Goal: Task Accomplishment & Management: Complete application form

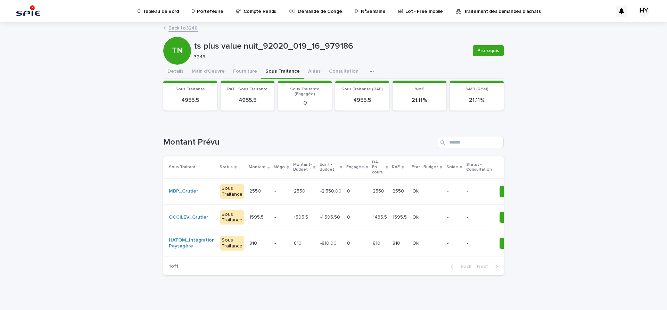
click at [202, 15] on link "Portefeuille" at bounding box center [208, 11] width 35 height 22
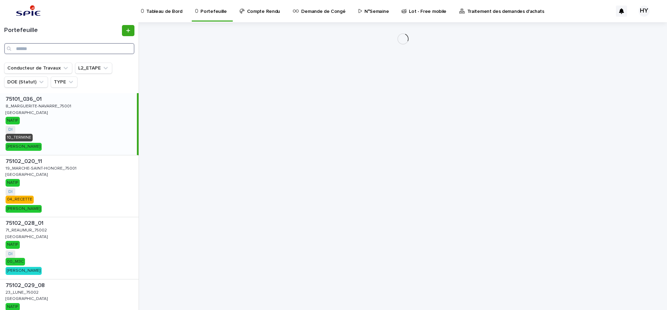
click at [83, 45] on input "Search" at bounding box center [69, 48] width 130 height 11
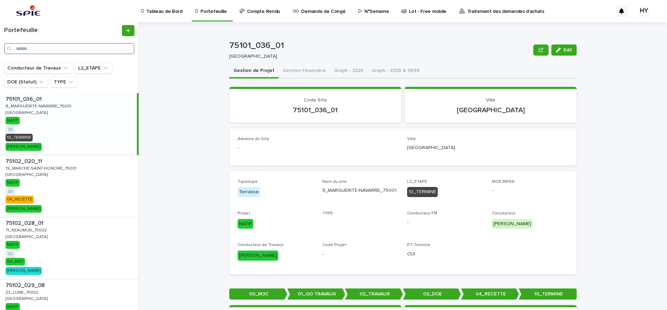
type input "*"
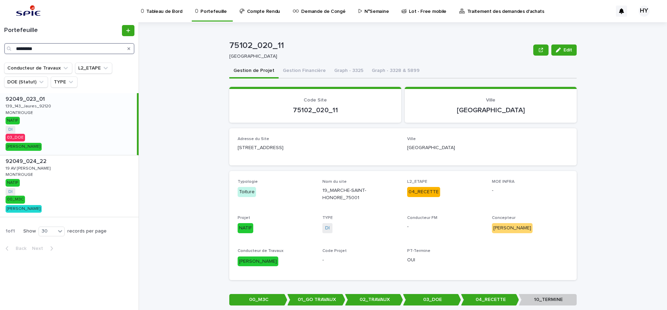
type input "*********"
click at [77, 125] on div "92049_023_01 92049_023_01 139_143_Jaures_92120 139_143_Jaures_92120 MONTROUGE M…" at bounding box center [68, 124] width 137 height 62
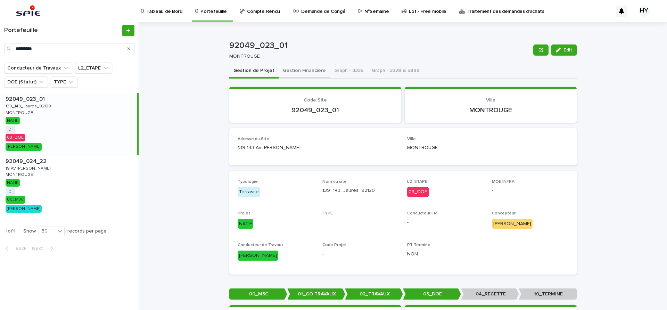
click at [294, 65] on button "Gestion Financière" at bounding box center [303, 71] width 51 height 15
click at [296, 66] on button "Gestion Financière" at bounding box center [303, 71] width 51 height 15
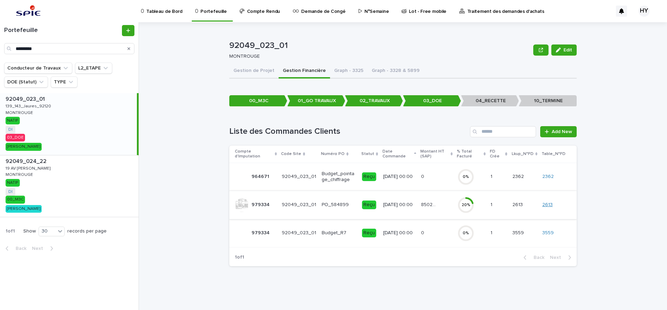
click at [548, 207] on link "2613" at bounding box center [547, 205] width 10 height 6
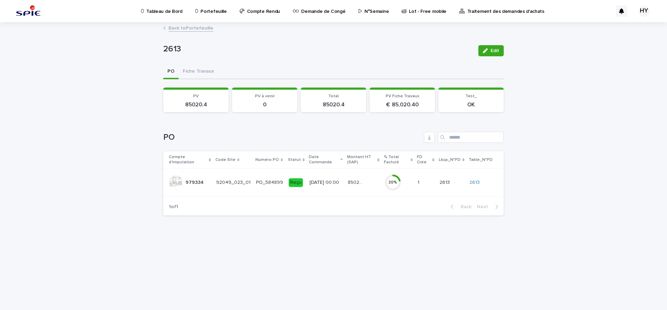
click at [293, 184] on div "Reçu" at bounding box center [295, 182] width 14 height 9
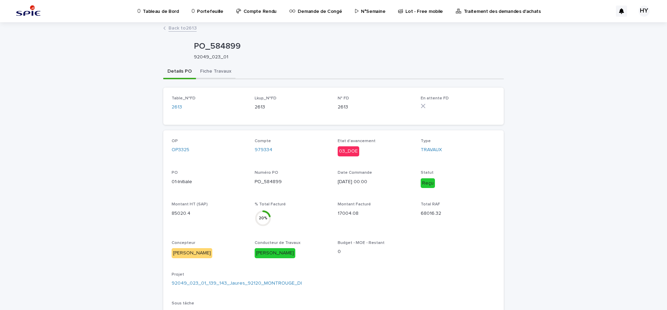
click at [217, 78] on button "Fiche Travaux" at bounding box center [216, 72] width 40 height 15
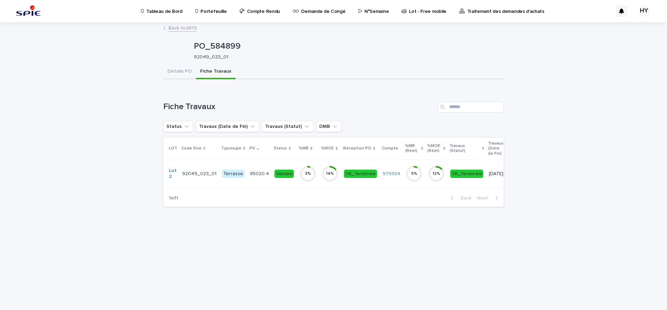
click at [285, 163] on td "Validée" at bounding box center [283, 173] width 25 height 28
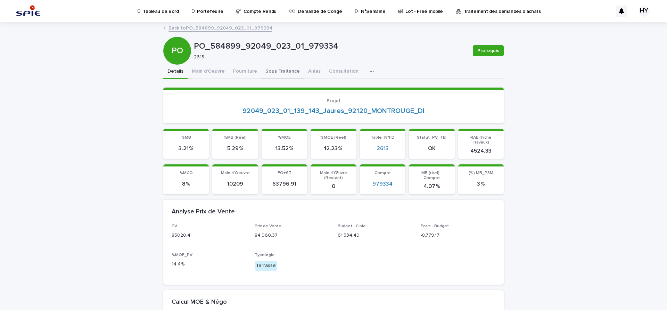
click at [268, 77] on button "Sous Traitance" at bounding box center [282, 72] width 43 height 15
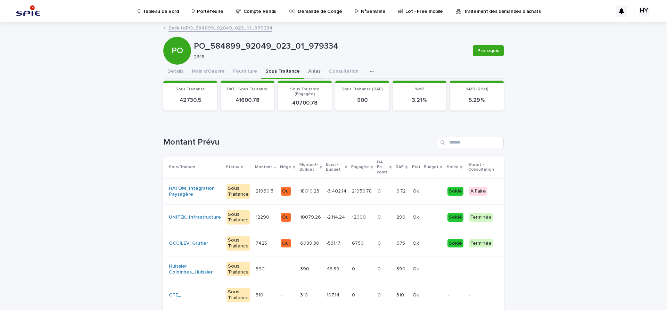
click at [304, 73] on button "Aléas" at bounding box center [314, 72] width 21 height 15
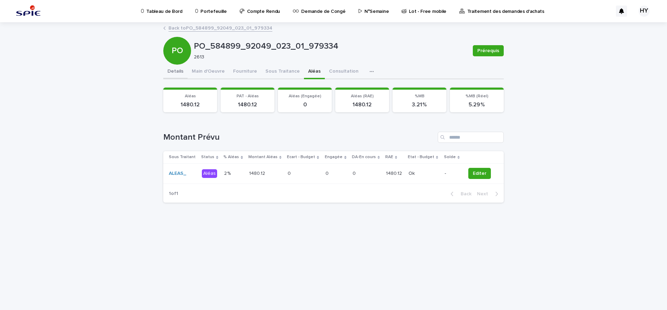
click at [176, 68] on button "Details" at bounding box center [175, 72] width 24 height 15
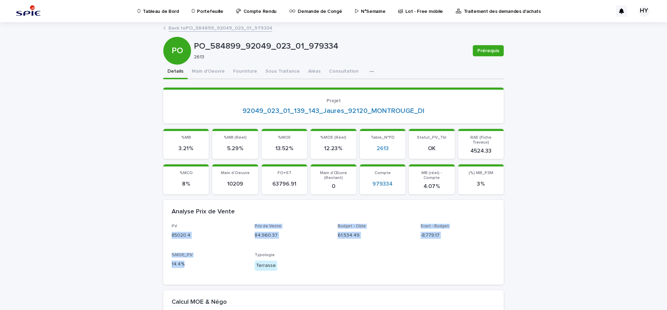
drag, startPoint x: 183, startPoint y: 260, endPoint x: 165, endPoint y: 227, distance: 37.4
click at [165, 227] on div "PV 85020.4 Prix de Vente 84,960.37 Budget - Cible 61,534.49 Ecart - Budget -8,7…" at bounding box center [333, 254] width 340 height 60
click at [300, 246] on div "PV 85020.4 Prix de Vente 84,960.37 Budget - Cible 61,534.49 Ecart - Budget -8,7…" at bounding box center [333, 250] width 324 height 52
drag, startPoint x: 189, startPoint y: 259, endPoint x: 164, endPoint y: 218, distance: 48.4
click at [164, 224] on div "PV 85020.4 Prix de Vente 84,960.37 Budget - Cible 61,534.49 Ecart - Budget -8,7…" at bounding box center [333, 254] width 340 height 60
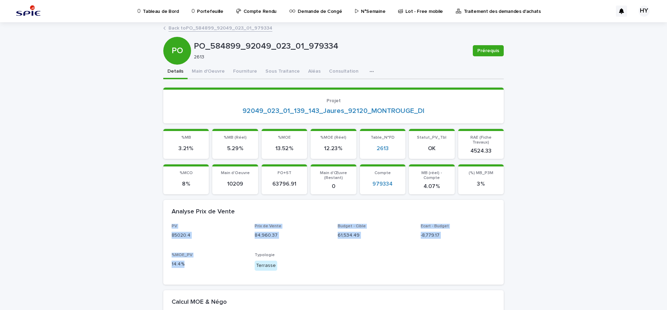
click at [230, 237] on div "PV 85020.4" at bounding box center [208, 234] width 75 height 20
drag, startPoint x: 199, startPoint y: 260, endPoint x: 157, endPoint y: 219, distance: 58.9
click at [291, 252] on p "Typologie" at bounding box center [291, 254] width 75 height 5
drag, startPoint x: 188, startPoint y: 261, endPoint x: 162, endPoint y: 222, distance: 46.9
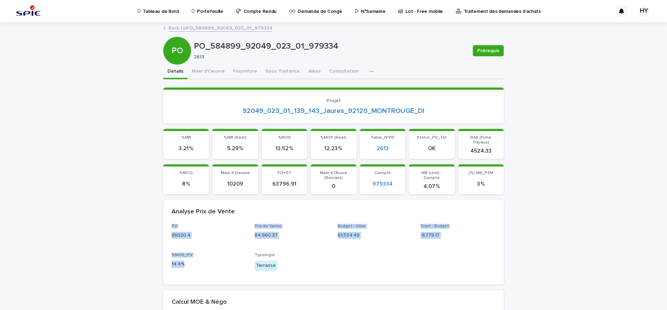
click at [163, 224] on div "PV 85020.4 Prix de Vente 84,960.37 Budget - Cible 61,534.49 Ecart - Budget -8,7…" at bounding box center [333, 254] width 340 height 60
click at [164, 224] on div "PV 85020.4 Prix de Vente 84,960.37 Budget - Cible 61,534.49 Ecart - Budget -8,7…" at bounding box center [333, 254] width 340 height 60
drag, startPoint x: 165, startPoint y: 219, endPoint x: 186, endPoint y: 263, distance: 48.9
click at [186, 263] on div "PV 85020.4 Prix de Vente 84,960.37 Budget - Cible 61,534.49 Ecart - Budget -8,7…" at bounding box center [333, 254] width 340 height 60
click at [203, 260] on p "14.4 %" at bounding box center [208, 263] width 75 height 7
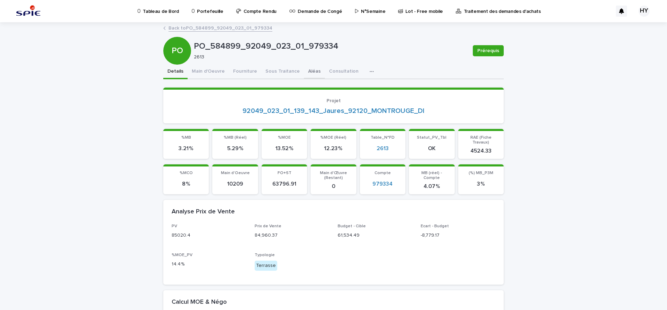
click at [304, 77] on button "Aléas" at bounding box center [314, 72] width 21 height 15
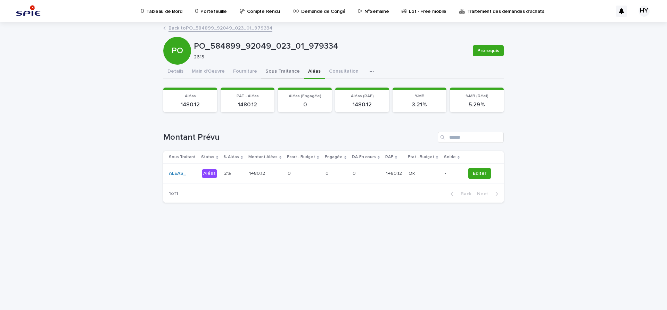
click at [280, 72] on button "Sous Traitance" at bounding box center [282, 72] width 43 height 15
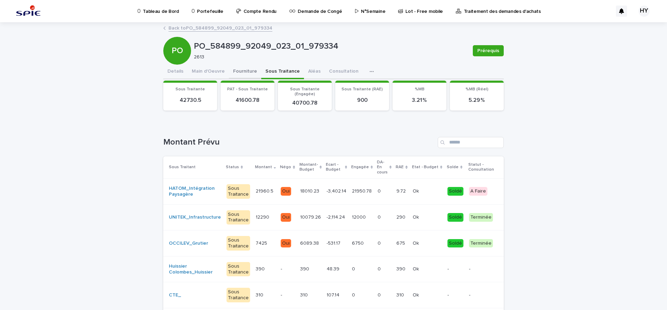
click at [234, 74] on button "Fourniture" at bounding box center [245, 72] width 32 height 15
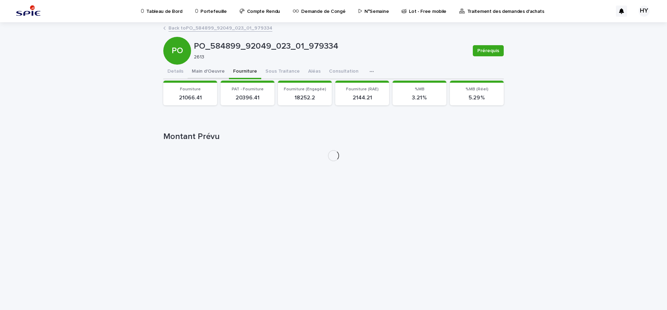
click at [195, 74] on button "Main d'Oeuvre" at bounding box center [207, 72] width 41 height 15
click at [174, 73] on button "Details" at bounding box center [175, 72] width 24 height 15
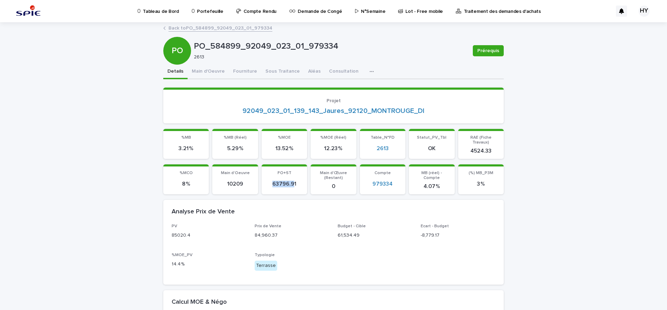
drag, startPoint x: 291, startPoint y: 178, endPoint x: 261, endPoint y: 175, distance: 30.4
click at [261, 175] on section "FO+ST 63796.91" at bounding box center [283, 179] width 45 height 30
drag, startPoint x: 296, startPoint y: 179, endPoint x: 261, endPoint y: 173, distance: 35.2
click at [261, 173] on section "FO+ST 63796.91" at bounding box center [283, 179] width 45 height 30
drag, startPoint x: 484, startPoint y: 179, endPoint x: 411, endPoint y: 165, distance: 74.6
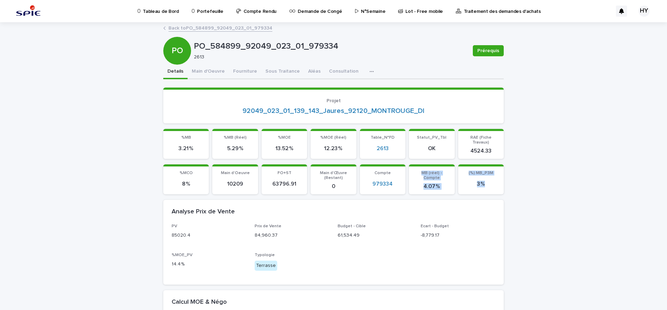
click at [411, 165] on div "%MCO 8 % Main d'Oeuvre 10209 FO+ST 63796.91 Main d'Œuvre (Restant) 0 Compte 979…" at bounding box center [333, 179] width 340 height 30
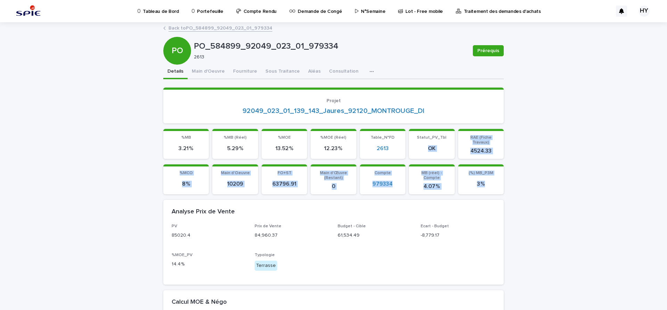
drag, startPoint x: 424, startPoint y: 143, endPoint x: 484, endPoint y: 177, distance: 68.7
click at [483, 181] on p "3 %" at bounding box center [480, 184] width 37 height 7
drag, startPoint x: 483, startPoint y: 178, endPoint x: 417, endPoint y: 137, distance: 77.2
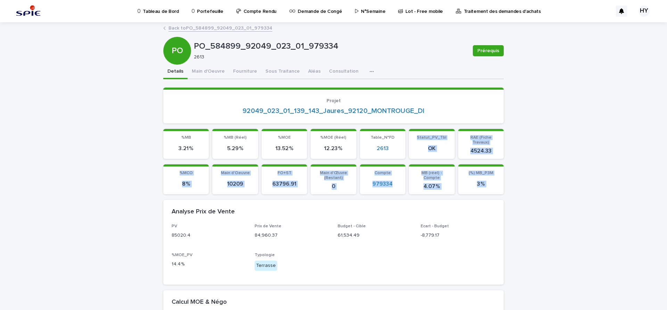
click at [421, 172] on div "MB (réel) - Compte 4.07 %" at bounding box center [431, 179] width 37 height 19
drag, startPoint x: 484, startPoint y: 176, endPoint x: 160, endPoint y: 131, distance: 327.1
click at [163, 134] on section "%MB 3.21 %" at bounding box center [185, 144] width 45 height 30
drag, startPoint x: 155, startPoint y: 135, endPoint x: 506, endPoint y: 185, distance: 355.2
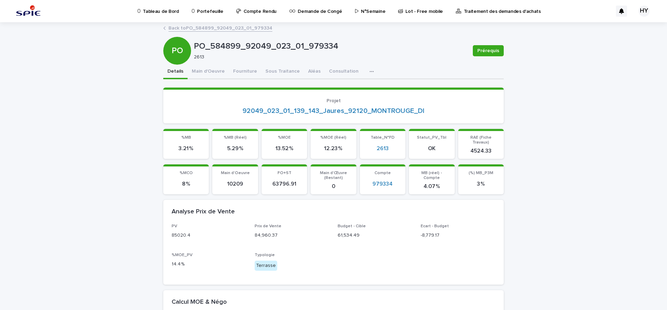
click at [432, 217] on div "Analyse Prix de Vente" at bounding box center [333, 212] width 340 height 24
drag, startPoint x: 440, startPoint y: 233, endPoint x: 144, endPoint y: 220, distance: 296.4
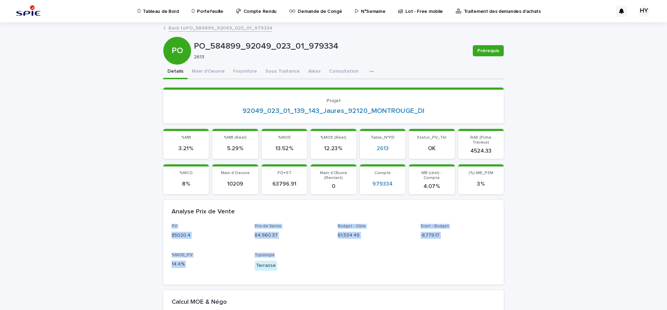
drag, startPoint x: 163, startPoint y: 220, endPoint x: 290, endPoint y: 238, distance: 128.0
click at [293, 244] on div "PV 85020.4 Prix de Vente 84,960.37 Budget - Cible 61,534.49 Ecart - Budget -8,7…" at bounding box center [333, 254] width 340 height 60
click at [288, 232] on p "84,960.37" at bounding box center [291, 235] width 75 height 7
drag, startPoint x: 181, startPoint y: 258, endPoint x: 167, endPoint y: 220, distance: 39.9
click at [167, 224] on div "PV 85020.4 Prix de Vente 84,960.37 Budget - Cible 61,534.49 Ecart - Budget -8,7…" at bounding box center [333, 254] width 340 height 60
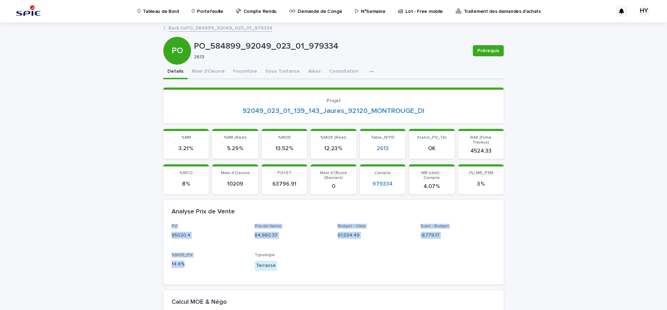
click at [208, 8] on p "Portefeuille" at bounding box center [210, 7] width 26 height 15
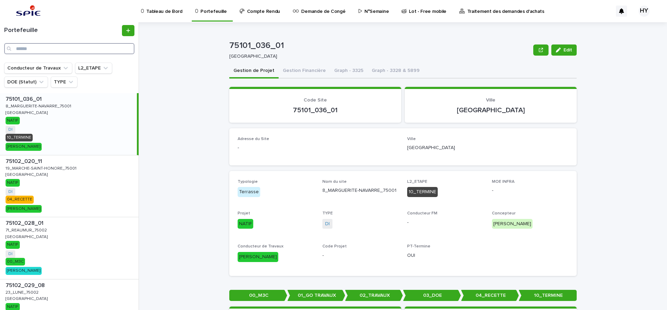
click at [95, 46] on input "Search" at bounding box center [69, 48] width 130 height 11
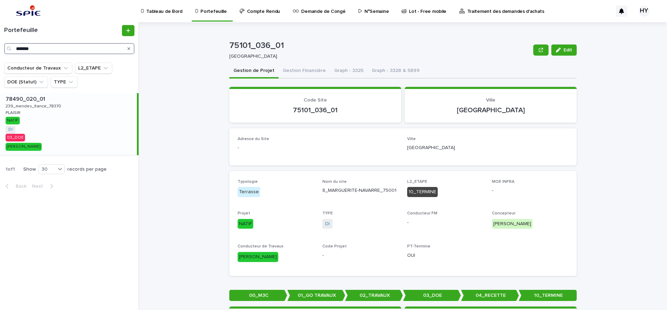
type input "*******"
click at [71, 131] on div "78490_020_01 78490_020_01 239_mendes_france_78370 239_mendes_france_78370 PLAIS…" at bounding box center [68, 124] width 137 height 62
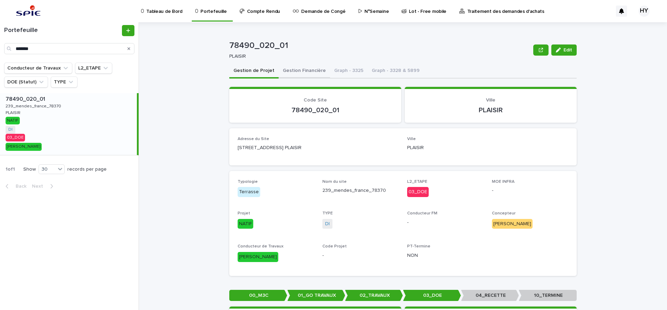
click at [310, 65] on button "Gestion Financière" at bounding box center [303, 71] width 51 height 15
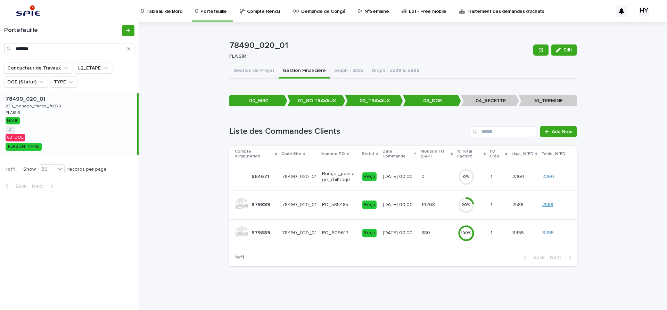
click at [551, 203] on link "2588" at bounding box center [547, 205] width 11 height 6
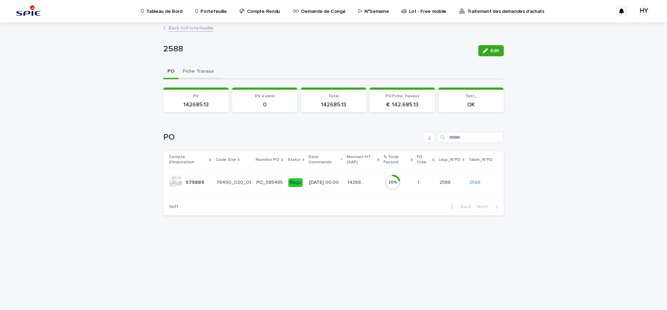
click at [201, 72] on button "Fiche Travaux" at bounding box center [198, 72] width 40 height 15
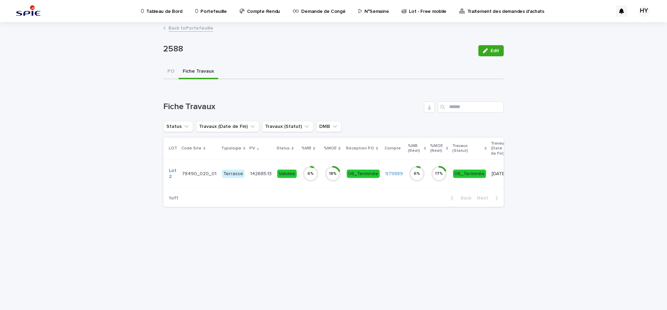
click at [321, 175] on td "18 %" at bounding box center [332, 173] width 22 height 28
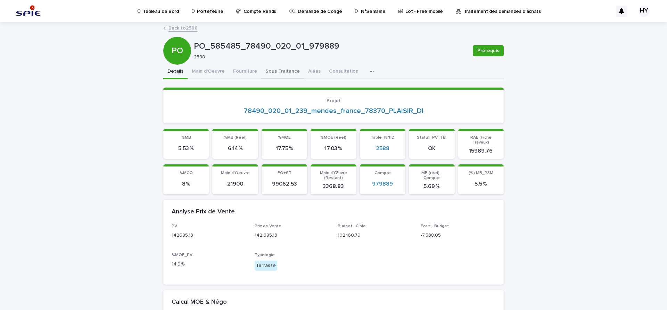
click at [281, 74] on button "Sous Traitance" at bounding box center [282, 72] width 43 height 15
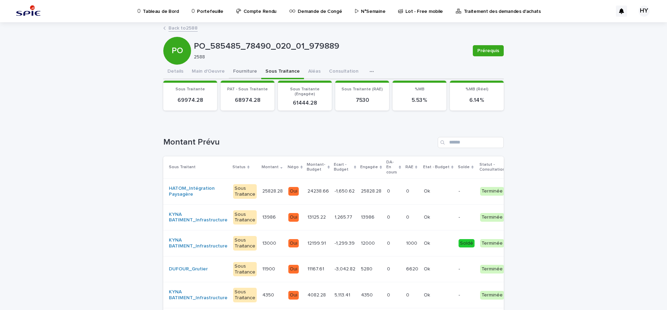
click at [244, 71] on button "Fourniture" at bounding box center [245, 72] width 32 height 15
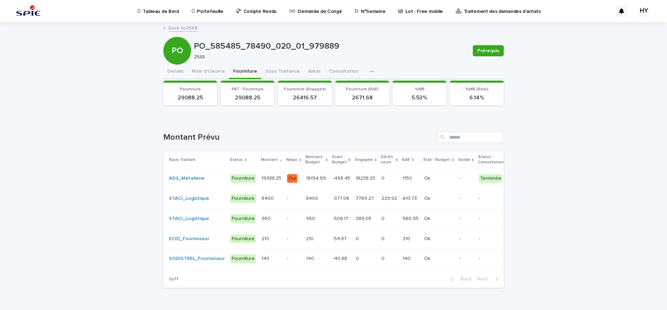
click at [355, 178] on p "18238.25" at bounding box center [365, 177] width 21 height 7
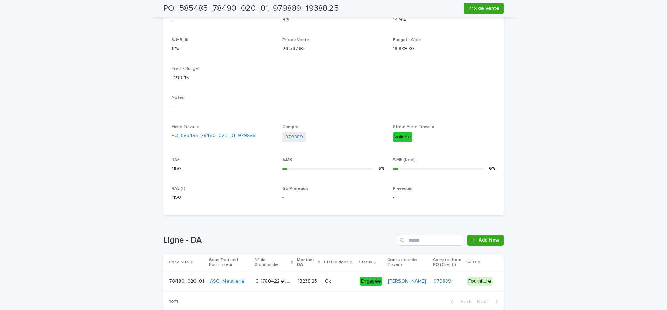
scroll to position [203, 0]
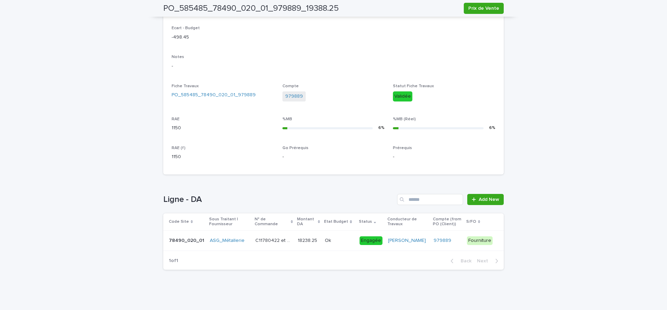
click at [293, 242] on p "C11780422 et C11780373" at bounding box center [274, 239] width 39 height 7
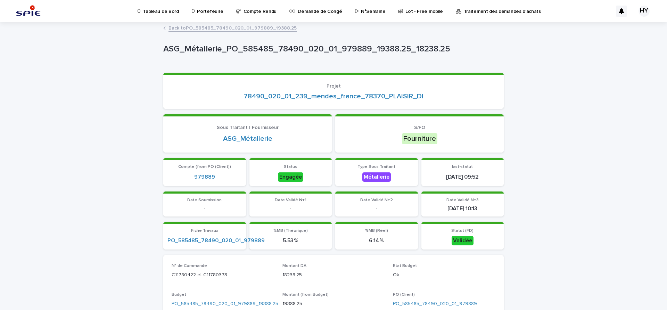
click at [229, 27] on link "Back to PO_585485_78490_020_01_979889_19388.25" at bounding box center [232, 28] width 128 height 8
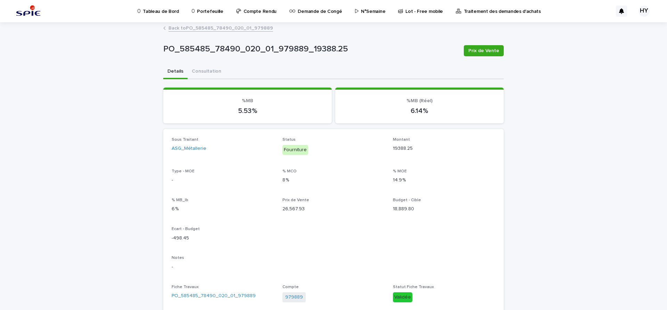
click at [204, 28] on link "Back to PO_585485_78490_020_01_979889" at bounding box center [220, 28] width 104 height 8
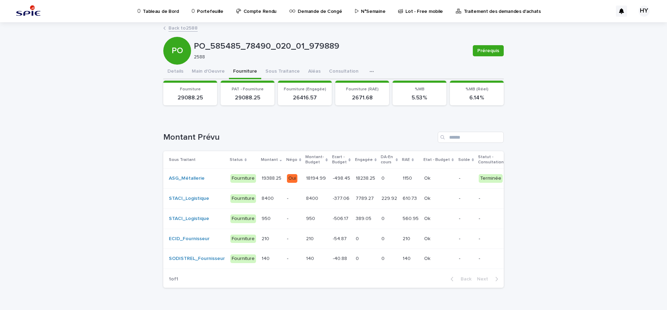
click at [333, 178] on p "-498.45" at bounding box center [342, 177] width 19 height 7
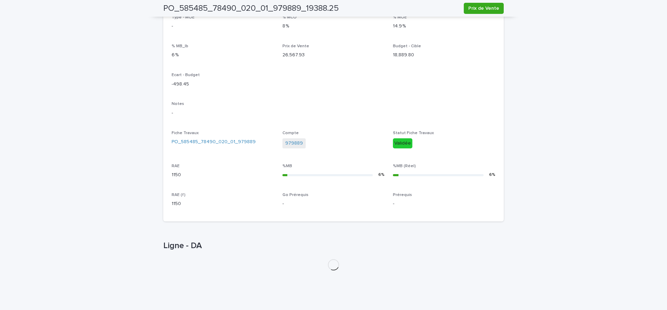
scroll to position [179, 0]
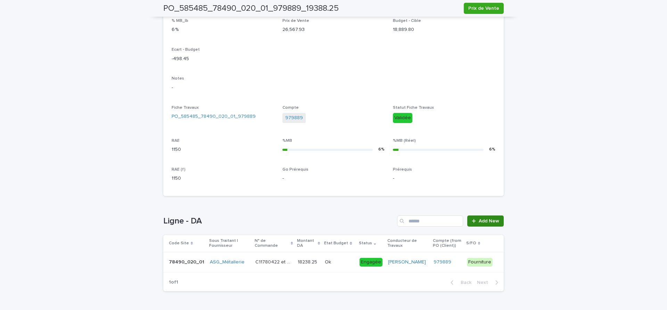
click at [484, 222] on span "Add New" at bounding box center [488, 220] width 20 height 5
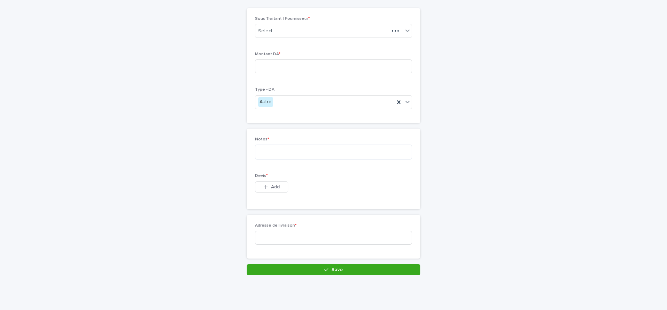
scroll to position [48, 0]
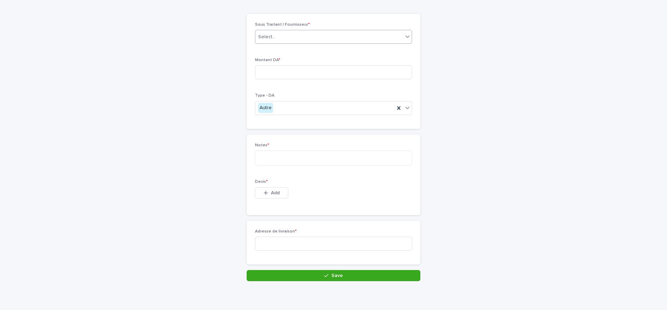
click at [276, 39] on input "text" at bounding box center [276, 37] width 1 height 6
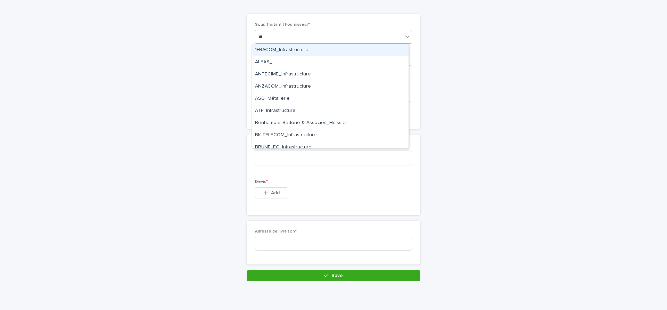
type input "***"
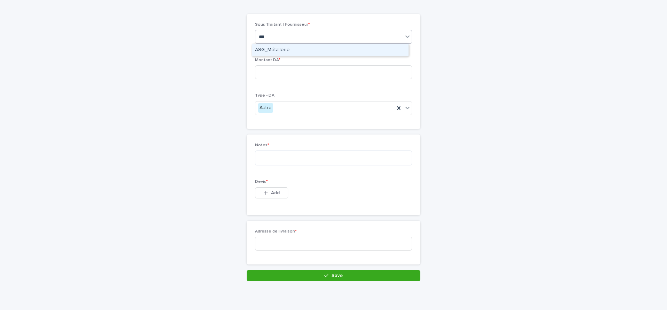
click at [281, 50] on div "ASG_Métallerie" at bounding box center [330, 50] width 156 height 12
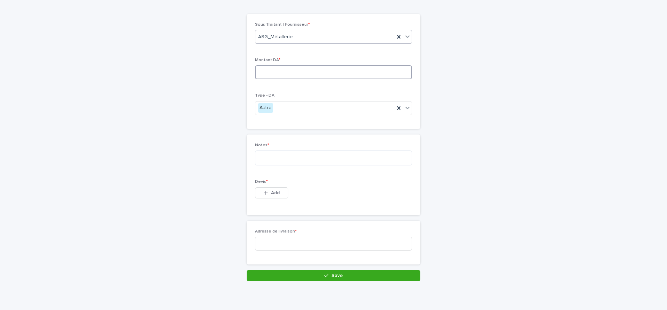
click at [294, 73] on input at bounding box center [333, 72] width 157 height 14
click at [321, 77] on input at bounding box center [333, 72] width 157 height 14
click at [339, 156] on textarea at bounding box center [333, 157] width 157 height 15
click at [318, 64] on div "Montant DA *" at bounding box center [333, 71] width 157 height 27
click at [308, 69] on input at bounding box center [333, 72] width 157 height 14
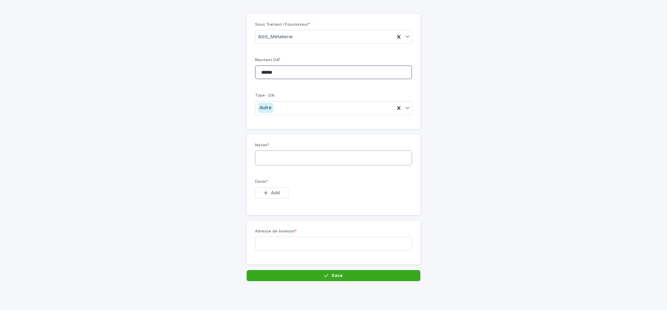
type input "******"
click at [286, 159] on textarea at bounding box center [333, 157] width 157 height 15
click at [366, 156] on textarea "**********" at bounding box center [333, 157] width 157 height 15
type textarea "**********"
click at [280, 191] on button "Add" at bounding box center [271, 192] width 33 height 11
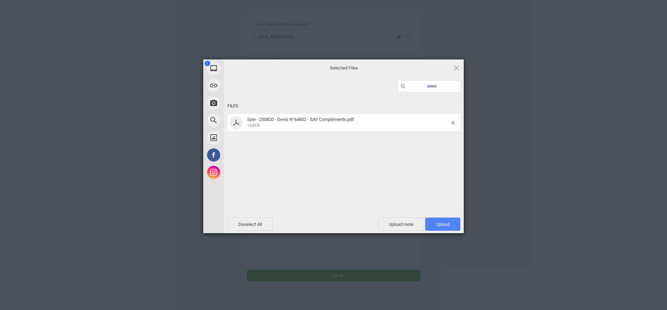
click at [440, 223] on span "Upload 1" at bounding box center [443, 223] width 14 height 5
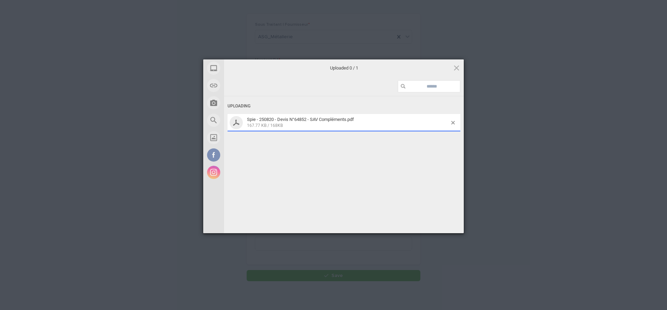
scroll to position [61, 0]
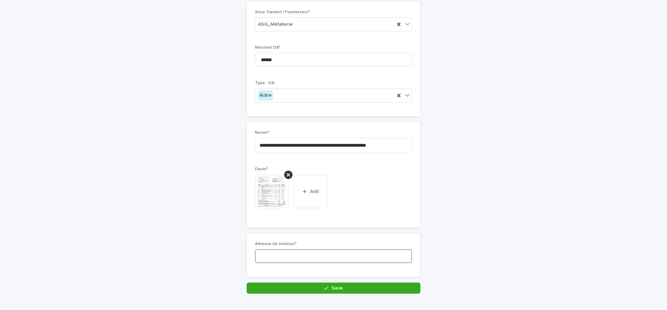
click at [285, 256] on input at bounding box center [333, 256] width 157 height 14
type input "******"
click at [340, 292] on button "Save" at bounding box center [333, 287] width 174 height 11
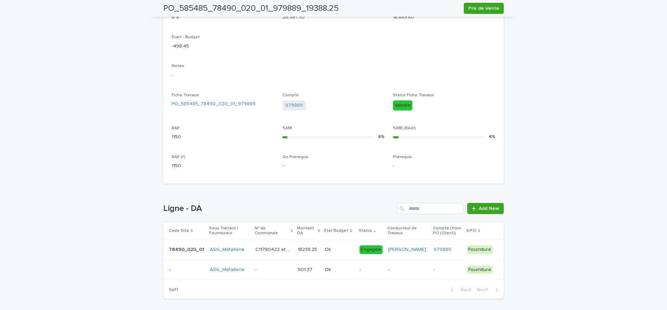
scroll to position [223, 0]
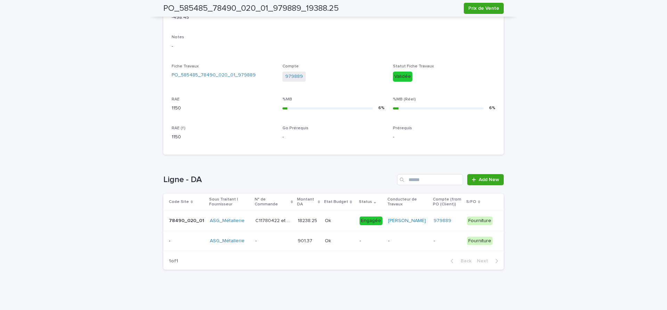
click at [316, 243] on p at bounding box center [308, 241] width 22 height 6
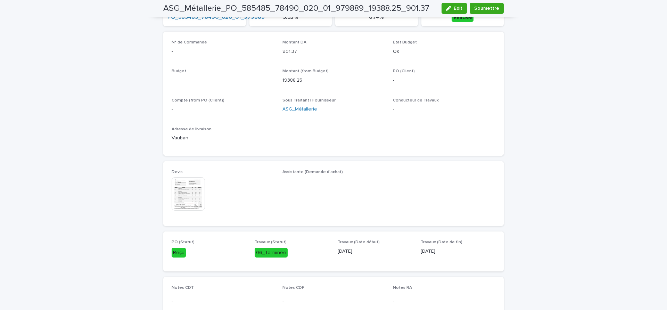
scroll to position [224, 0]
click at [491, 8] on span "Soumettre" at bounding box center [486, 8] width 25 height 7
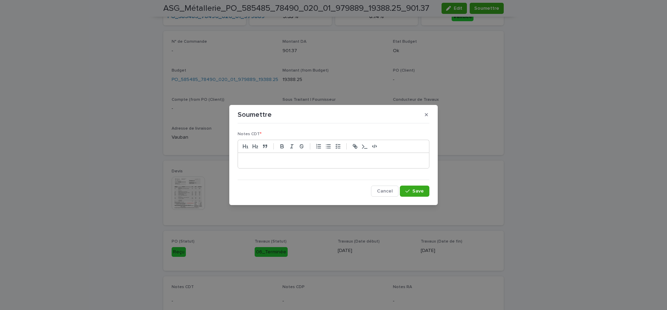
click at [394, 163] on p at bounding box center [333, 160] width 181 height 7
click at [416, 187] on button "Save" at bounding box center [415, 190] width 30 height 11
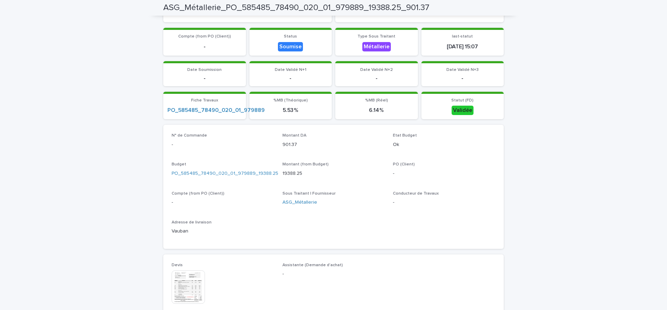
scroll to position [0, 0]
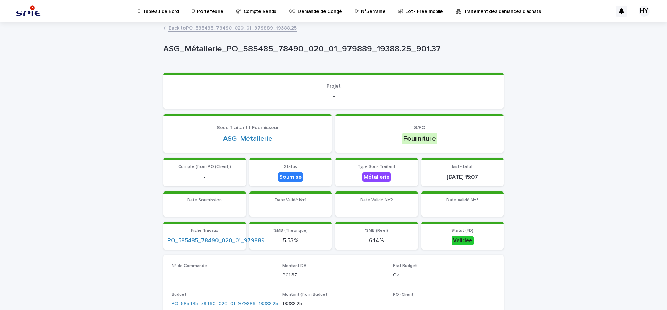
click at [192, 9] on icon at bounding box center [193, 11] width 3 height 5
